Goal: Find specific page/section: Find specific page/section

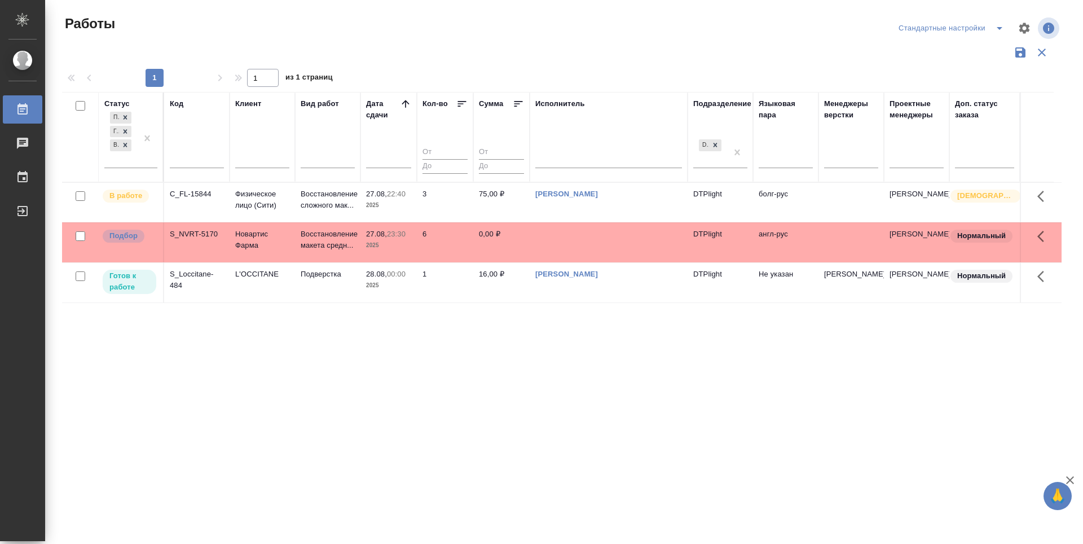
click at [393, 385] on div "Статус Подбор Готов к работе В работе Код Клиент Вид работ Дата сдачи Кол-во Су…" at bounding box center [562, 295] width 1000 height 406
click at [125, 236] on p "Подбор" at bounding box center [123, 235] width 28 height 11
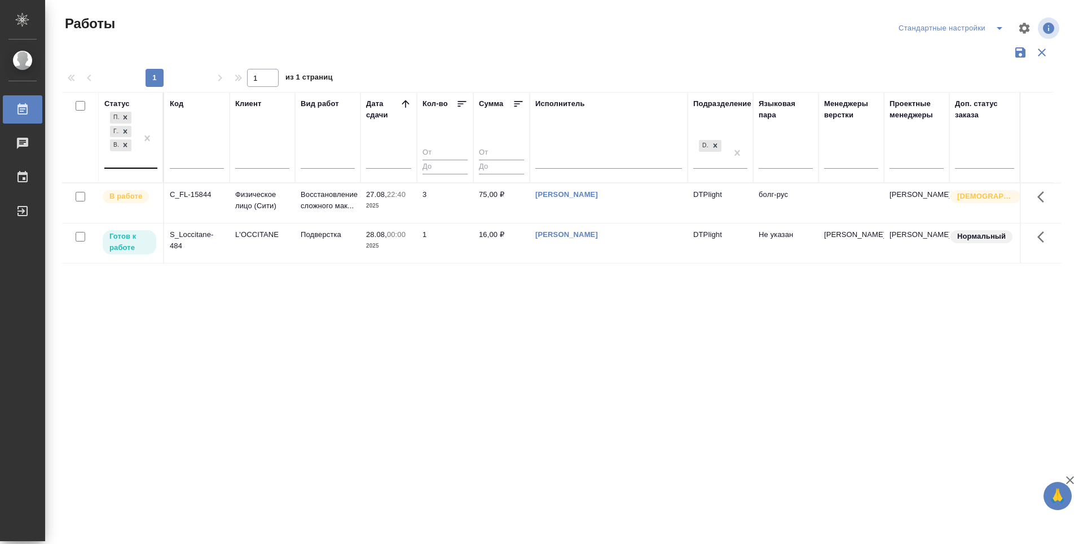
click at [126, 161] on div "Подбор Готов к работе В работе" at bounding box center [120, 138] width 33 height 58
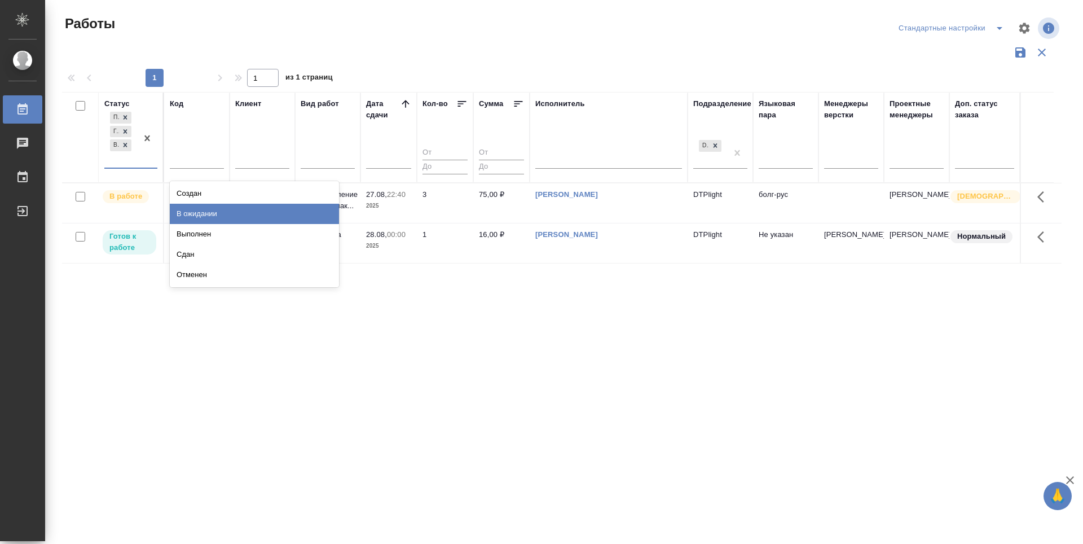
click at [213, 215] on div "В ожидании" at bounding box center [254, 214] width 169 height 20
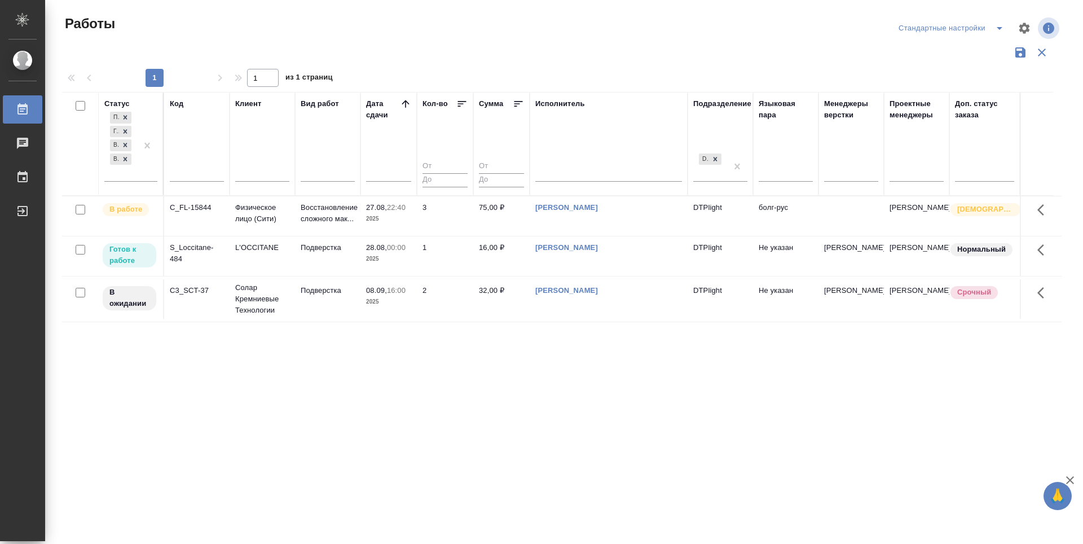
click at [772, 451] on div "Статус Подбор Готов к работе В работе В ожидании Код Клиент Вид работ [PERSON_N…" at bounding box center [562, 295] width 1000 height 406
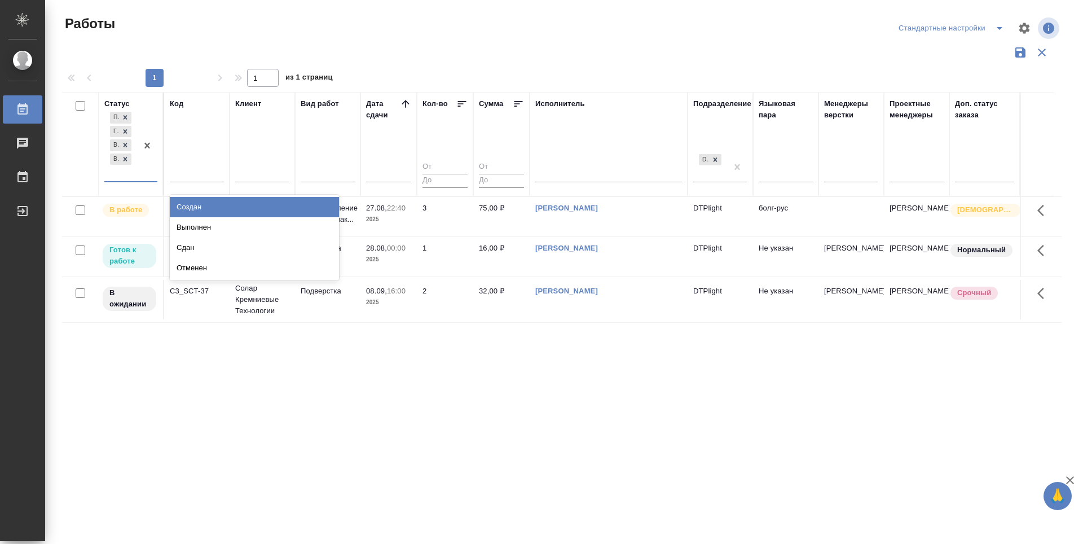
click at [130, 171] on div "Подбор Готов к работе В работе В ожидании" at bounding box center [120, 145] width 33 height 72
click at [215, 201] on div "Создан" at bounding box center [254, 207] width 169 height 20
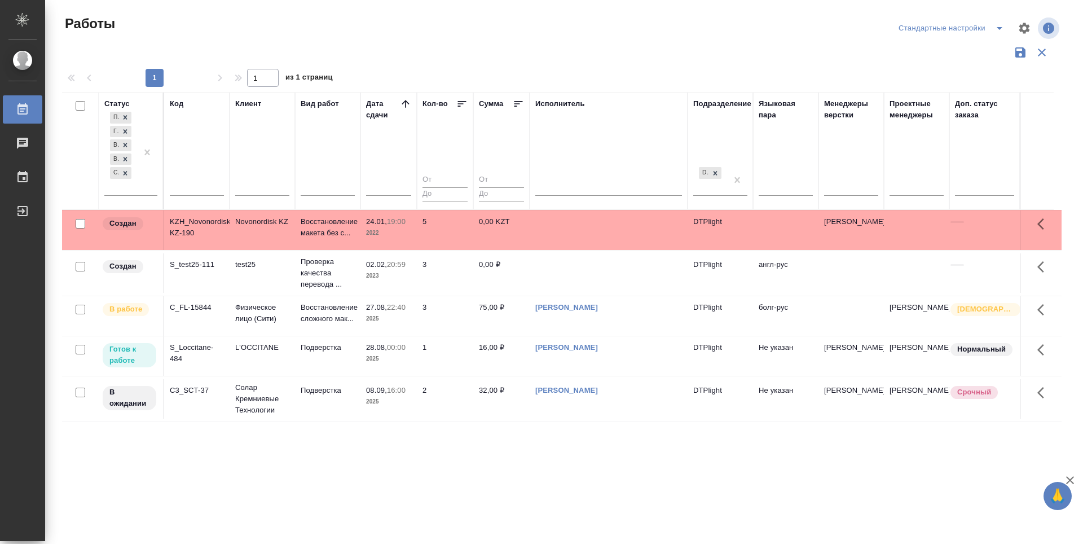
click at [250, 425] on div "Статус Подбор Готов к работе В работе В ожидании Создан Код Клиент Вид работ Да…" at bounding box center [562, 295] width 1000 height 406
click at [125, 174] on icon at bounding box center [126, 173] width 4 height 4
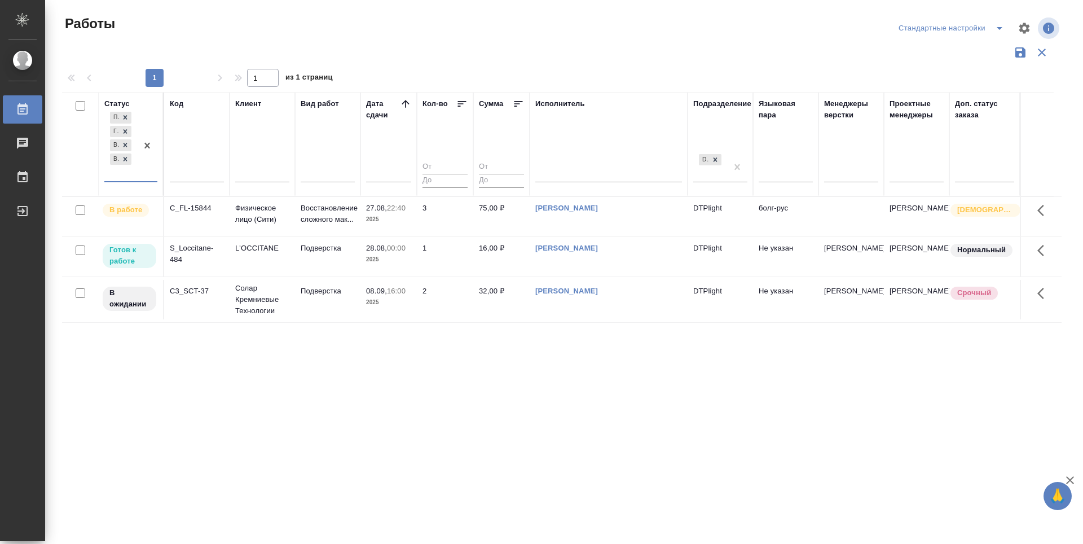
click at [344, 458] on div "Статус option Создан, deselected. 0 results available. Select is focused ,type …" at bounding box center [562, 295] width 1000 height 406
click at [126, 159] on icon at bounding box center [125, 159] width 8 height 8
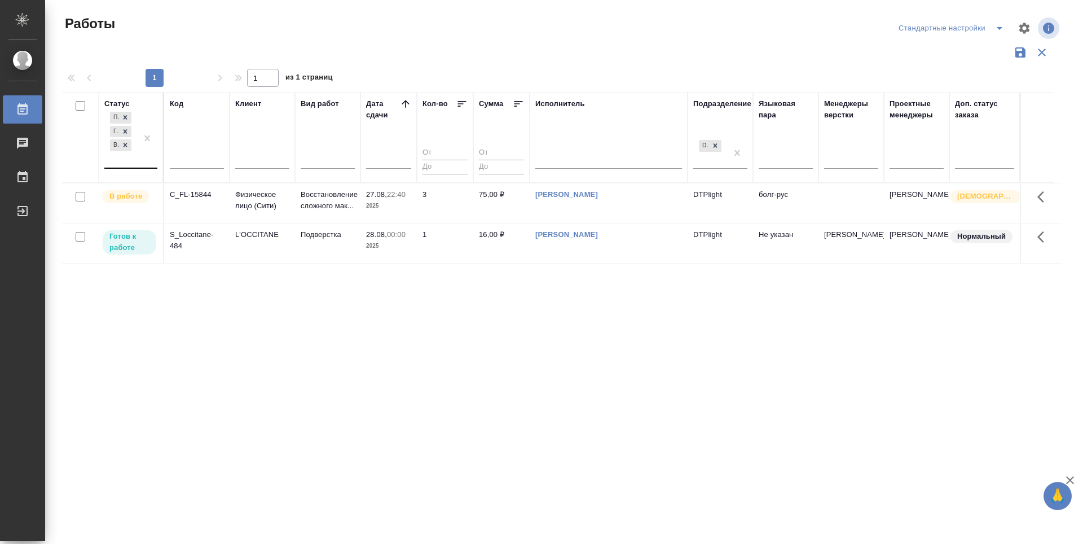
click at [313, 370] on div "Статус Подбор Готов к работе В работе Код Клиент Вид работ Дата сдачи Кол-во Су…" at bounding box center [562, 295] width 1000 height 406
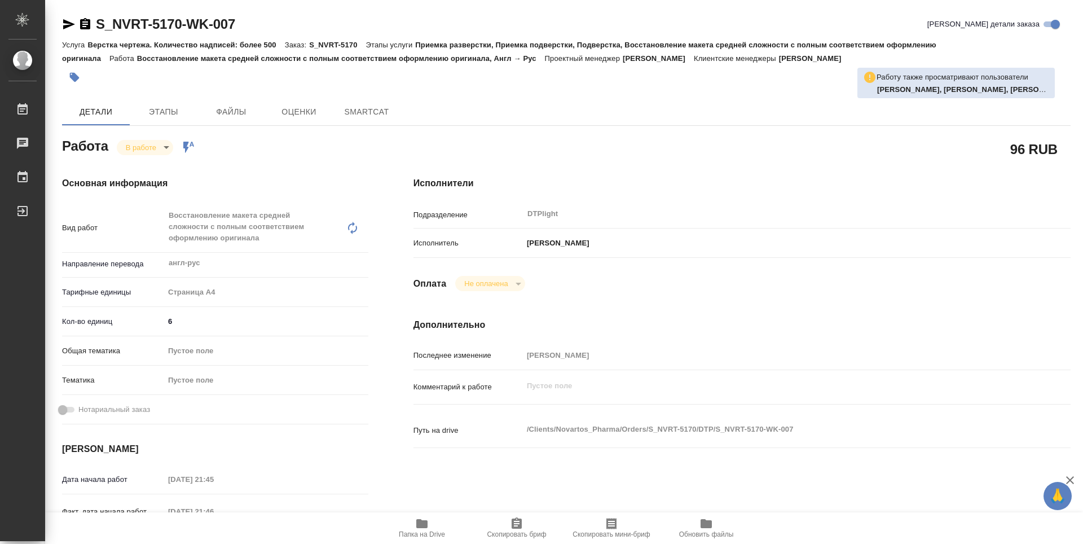
type textarea "x"
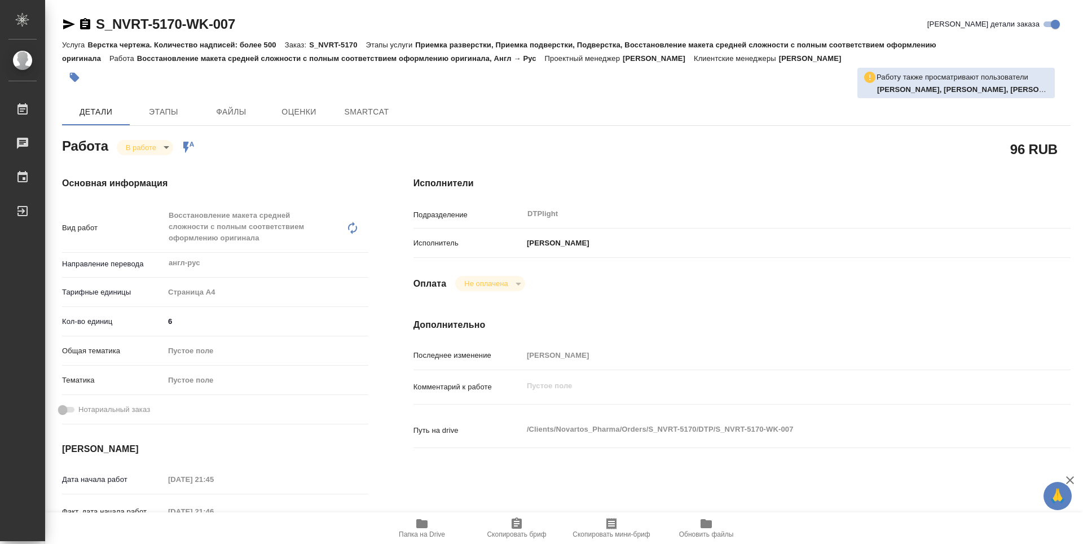
type textarea "x"
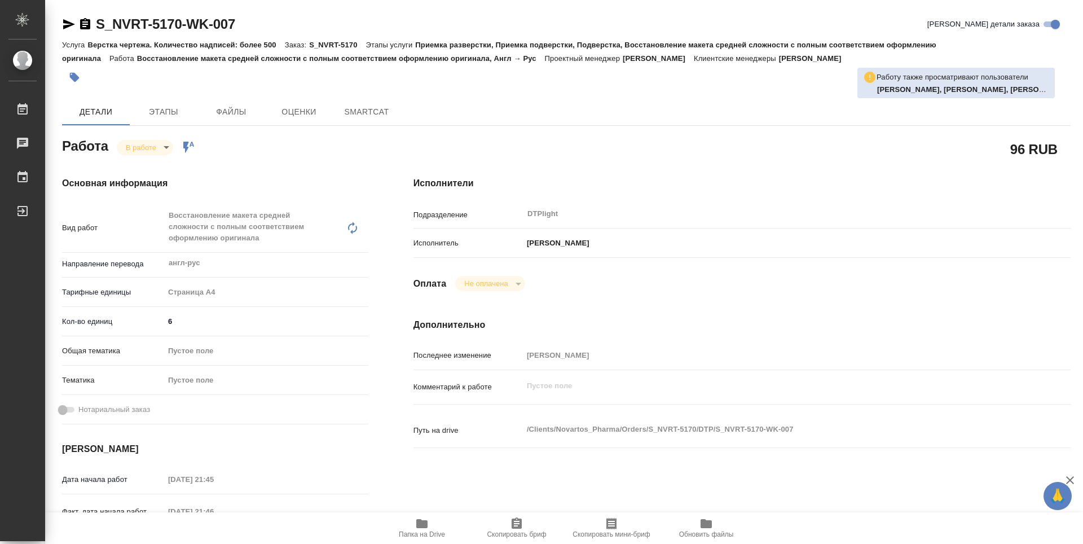
type textarea "x"
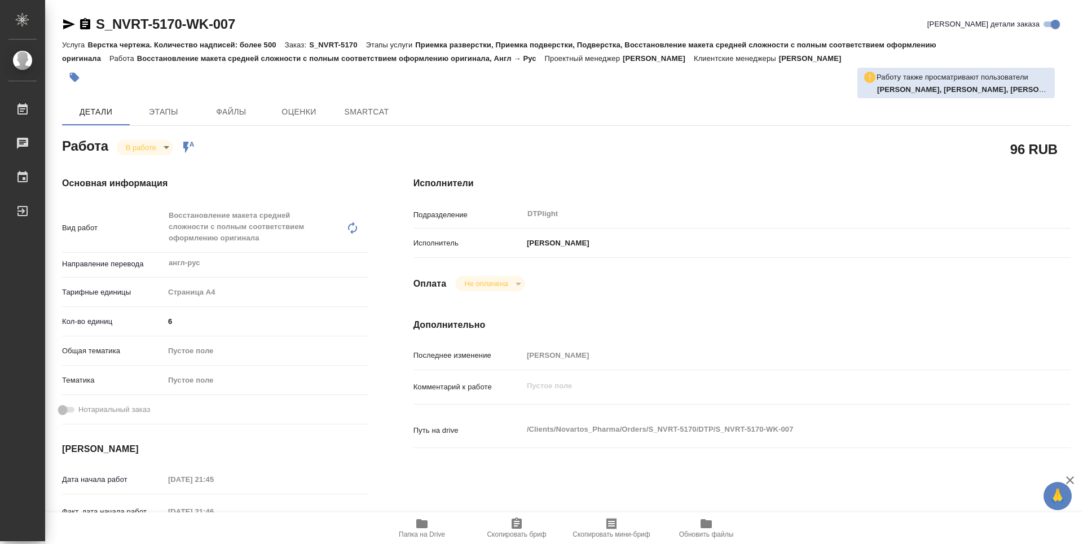
type textarea "x"
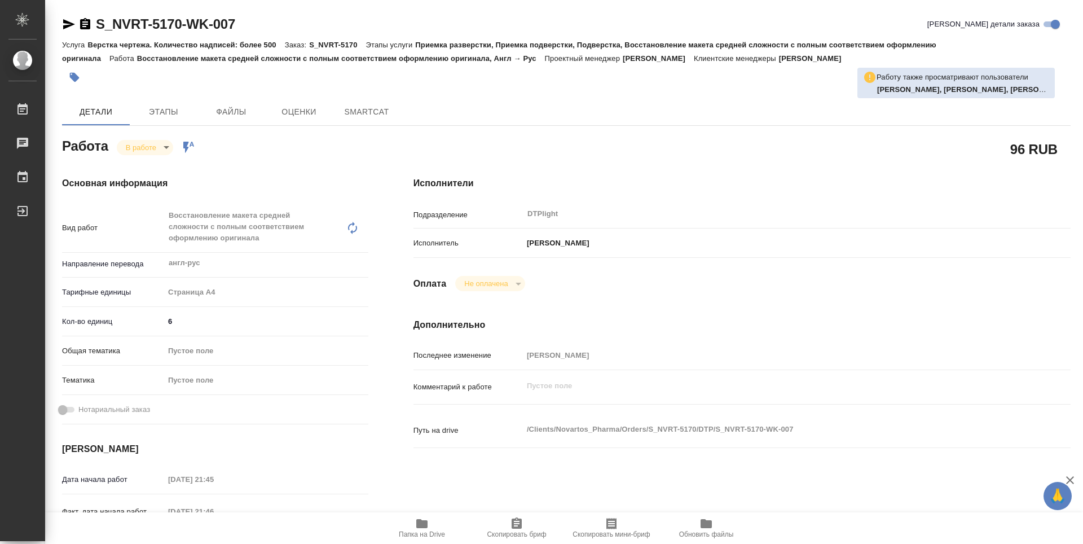
type textarea "x"
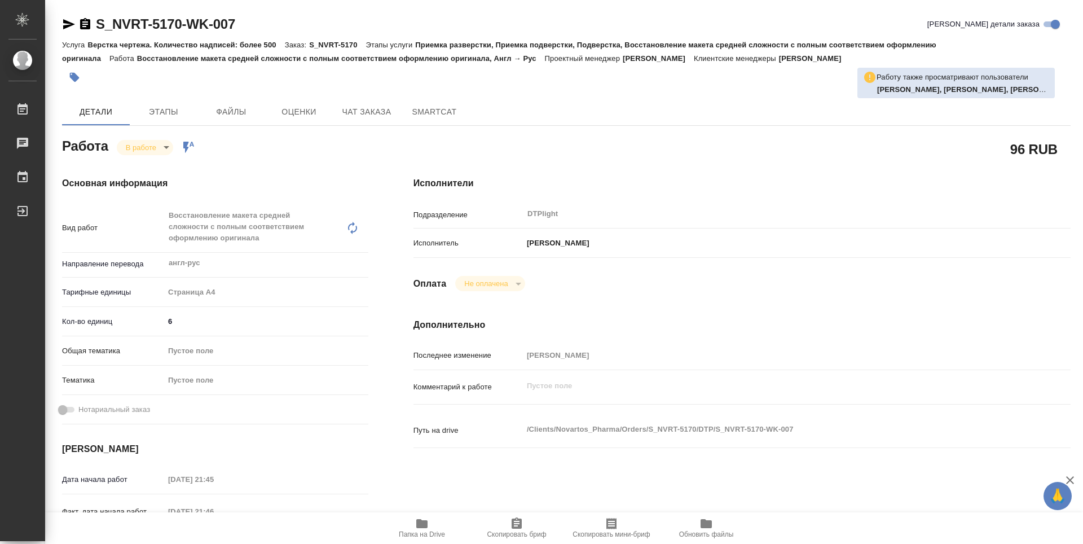
type textarea "x"
